Goal: Find specific page/section: Find specific page/section

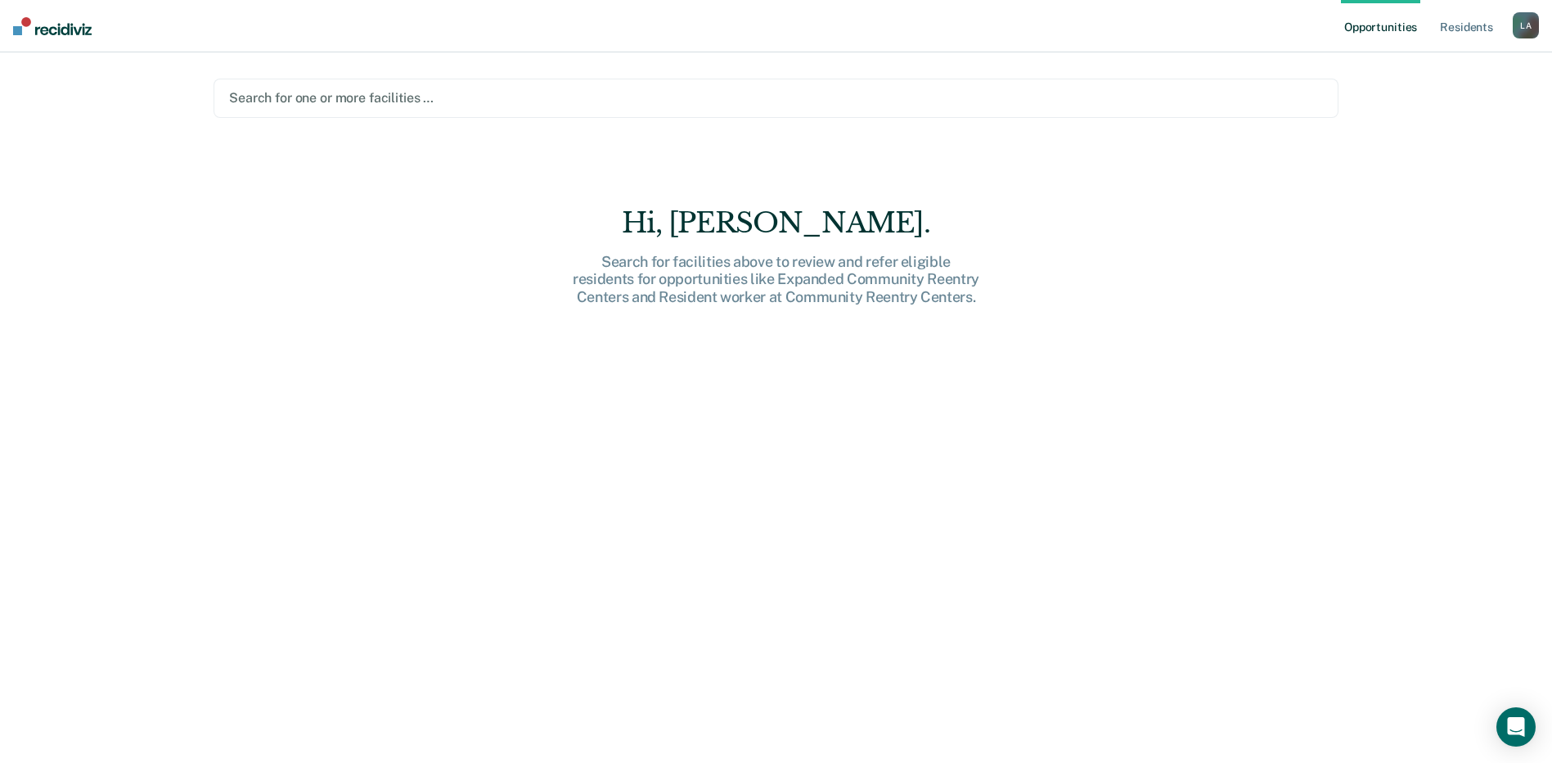
click at [796, 98] on div at bounding box center [776, 97] width 1094 height 19
